Goal: Find specific fact: Find specific fact

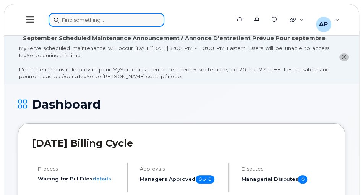
click at [84, 15] on div at bounding box center [136, 20] width 177 height 14
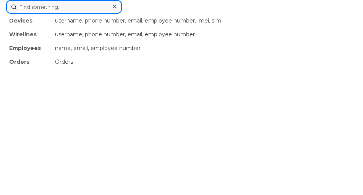
paste input "5065495150"
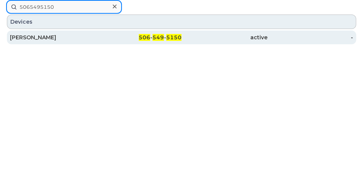
type input "5065495150"
click at [159, 38] on span "549" at bounding box center [157, 37] width 11 height 7
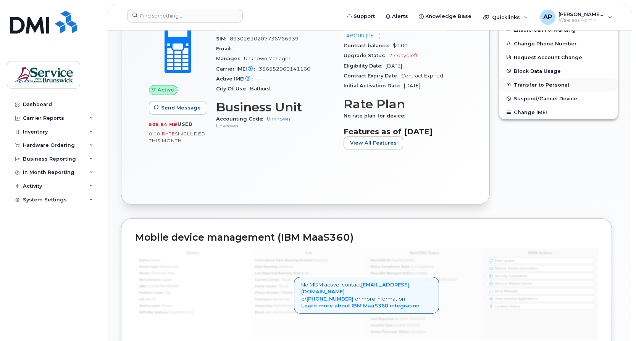
scroll to position [267, 0]
